Goal: Find specific page/section: Find specific page/section

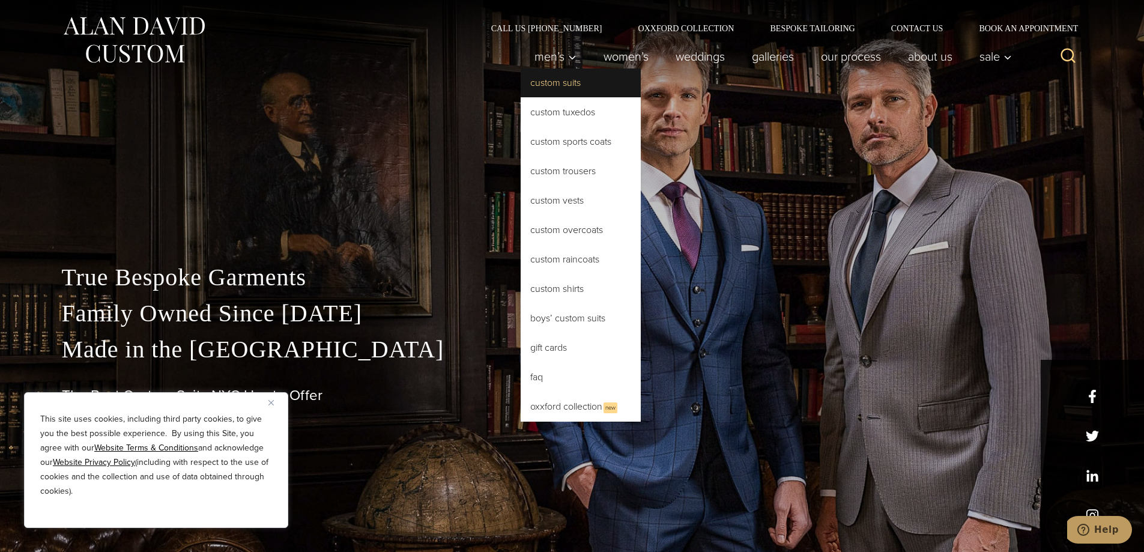
click at [576, 91] on link "Custom Suits" at bounding box center [581, 82] width 120 height 29
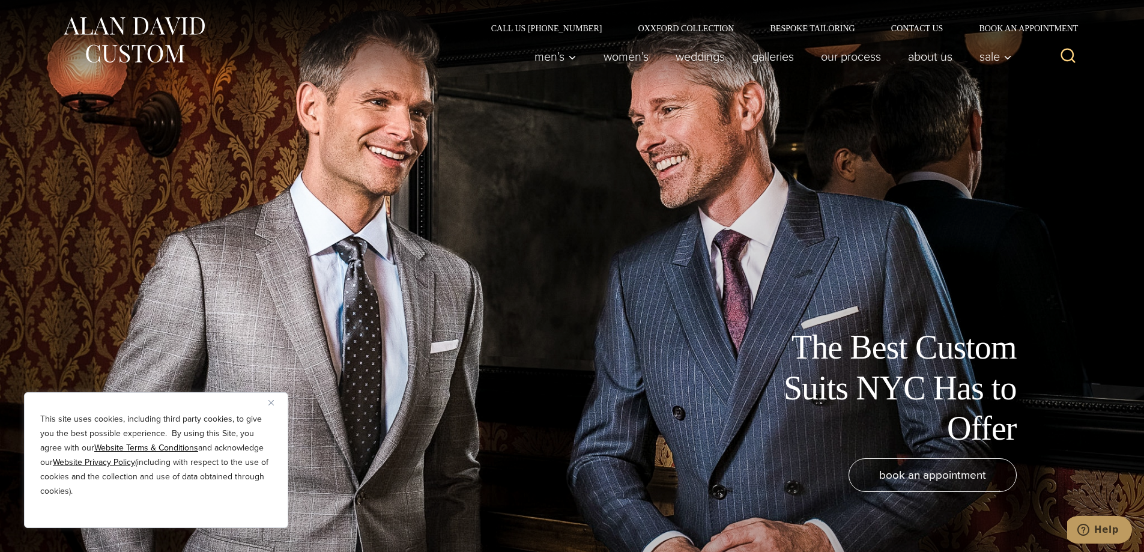
click at [276, 405] on button "Close" at bounding box center [275, 402] width 14 height 14
